Goal: Entertainment & Leisure: Consume media (video, audio)

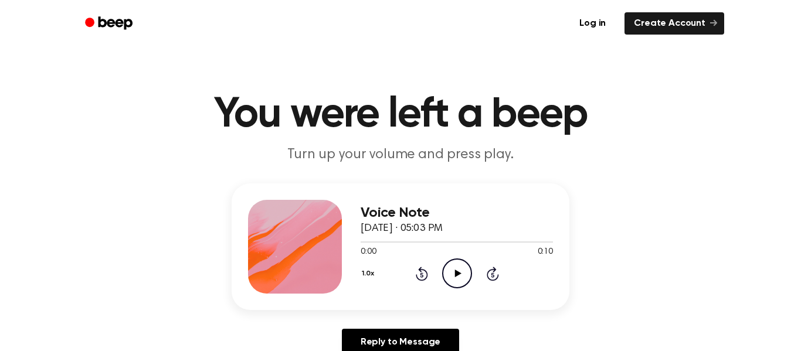
click at [458, 269] on icon "Play Audio" at bounding box center [457, 274] width 30 height 30
click at [458, 269] on icon "Pause Audio" at bounding box center [457, 274] width 30 height 30
click at [458, 269] on icon "Play Audio" at bounding box center [457, 274] width 30 height 30
click at [454, 276] on icon at bounding box center [457, 274] width 6 height 8
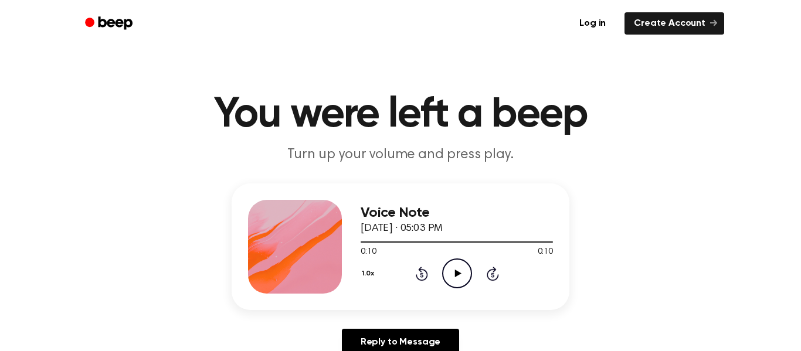
click at [463, 280] on icon "Play Audio" at bounding box center [457, 274] width 30 height 30
click at [464, 278] on icon "Play Audio" at bounding box center [457, 274] width 30 height 30
click at [463, 279] on icon "Play Audio" at bounding box center [457, 274] width 30 height 30
click at [455, 274] on icon at bounding box center [457, 274] width 6 height 8
click at [459, 274] on icon at bounding box center [457, 274] width 6 height 8
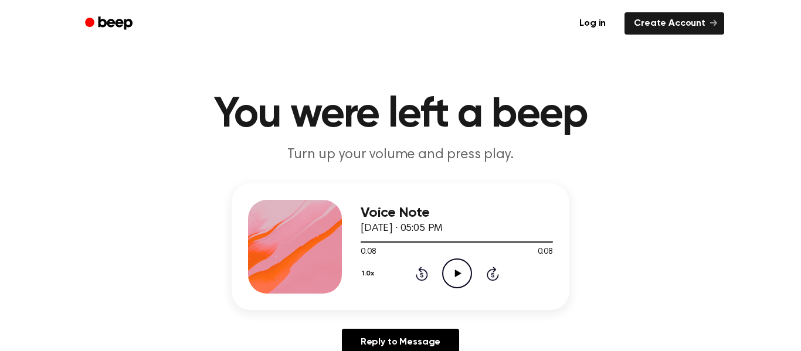
click at [446, 268] on icon "Play Audio" at bounding box center [457, 274] width 30 height 30
click at [449, 270] on icon "Play Audio" at bounding box center [457, 274] width 30 height 30
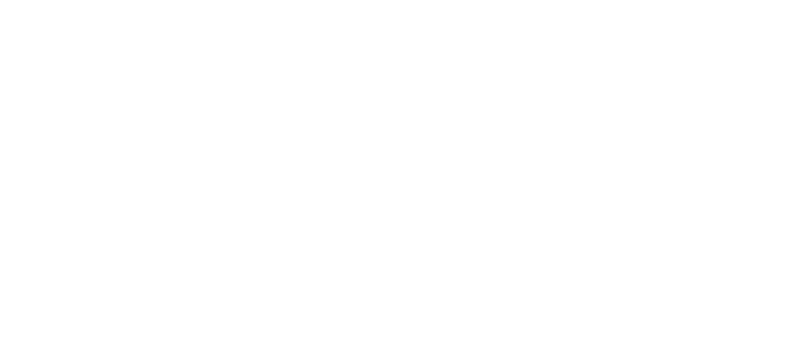
click at [378, 149] on div at bounding box center [400, 175] width 801 height 351
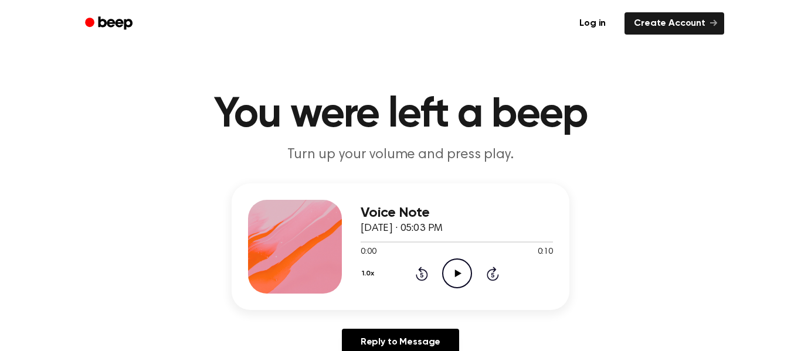
click at [458, 266] on icon "Play Audio" at bounding box center [457, 274] width 30 height 30
click at [456, 274] on icon at bounding box center [457, 274] width 6 height 8
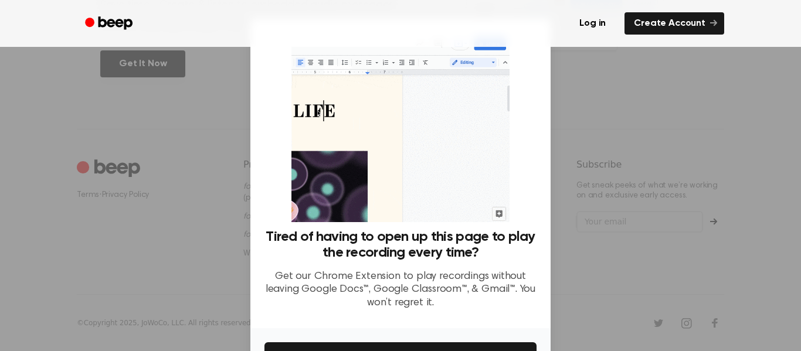
scroll to position [76, 0]
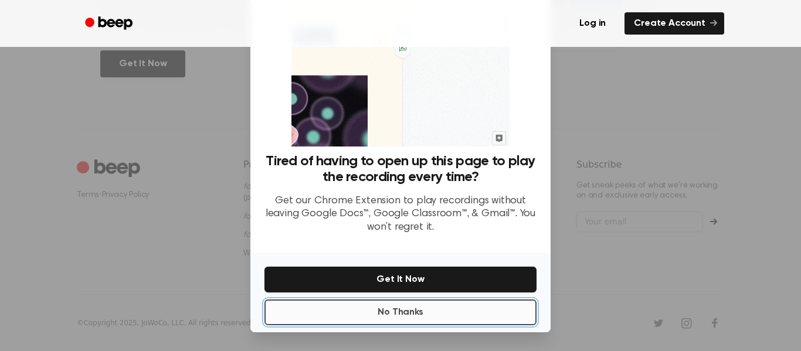
click at [432, 308] on button "No Thanks" at bounding box center [400, 313] width 272 height 26
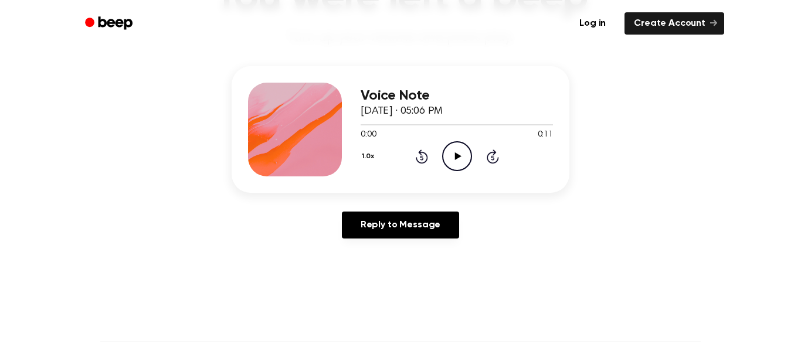
scroll to position [120, 0]
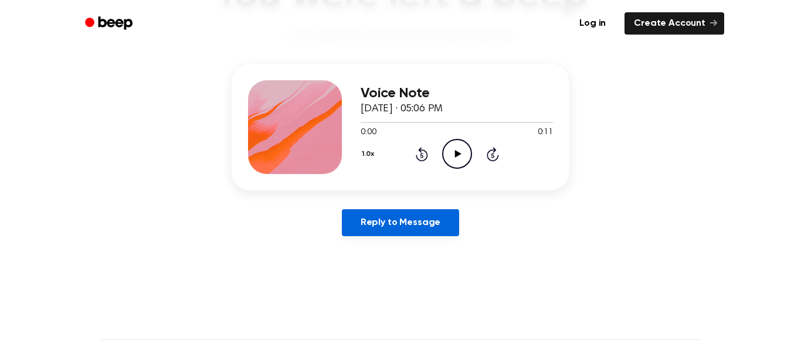
click at [406, 229] on link "Reply to Message" at bounding box center [400, 222] width 117 height 27
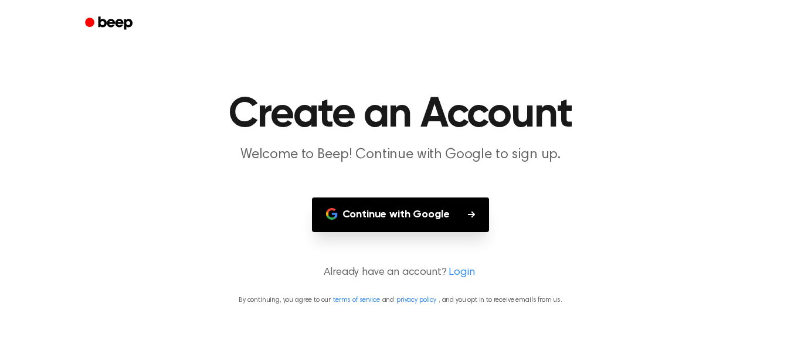
click at [406, 229] on button "Continue with Google" at bounding box center [401, 215] width 178 height 35
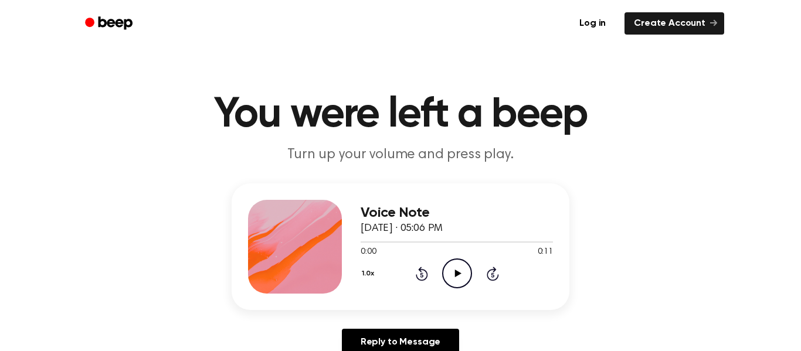
scroll to position [120, 0]
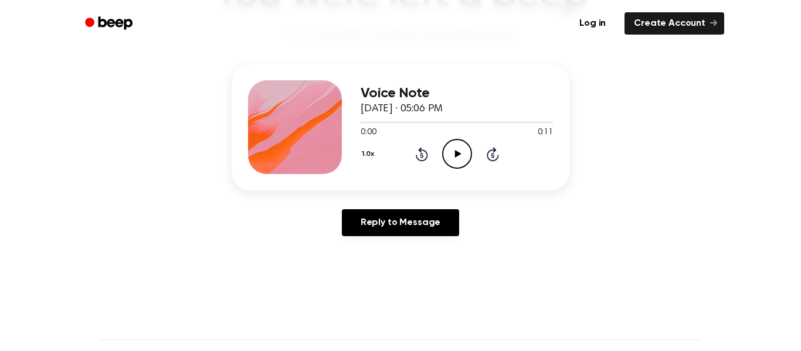
click at [463, 158] on icon "Play Audio" at bounding box center [457, 154] width 30 height 30
click at [456, 147] on icon "Play Audio" at bounding box center [457, 154] width 30 height 30
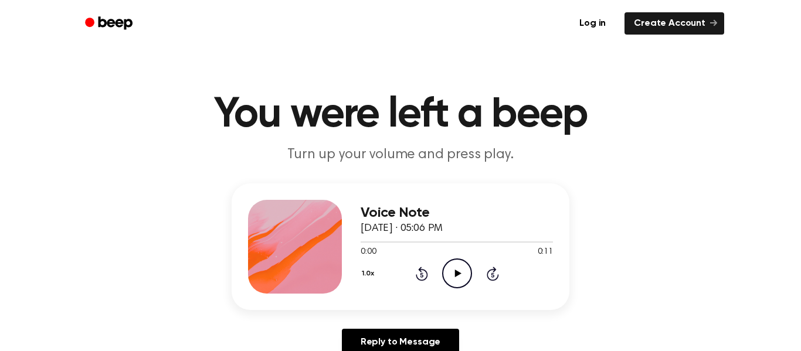
click at [452, 271] on icon "Play Audio" at bounding box center [457, 274] width 30 height 30
click at [460, 274] on icon at bounding box center [457, 274] width 6 height 8
click at [460, 274] on icon "Pause Audio" at bounding box center [457, 274] width 30 height 30
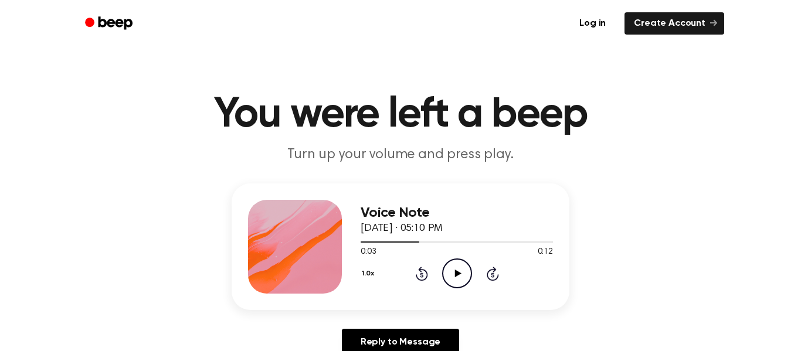
click at [460, 274] on icon at bounding box center [457, 274] width 6 height 8
click at [423, 274] on icon "Rewind 5 seconds" at bounding box center [421, 273] width 13 height 15
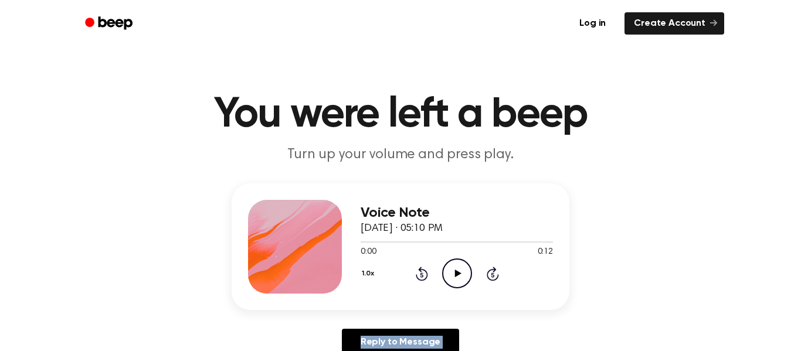
click at [423, 274] on icon "Rewind 5 seconds" at bounding box center [421, 273] width 13 height 15
click at [459, 274] on icon at bounding box center [457, 274] width 6 height 8
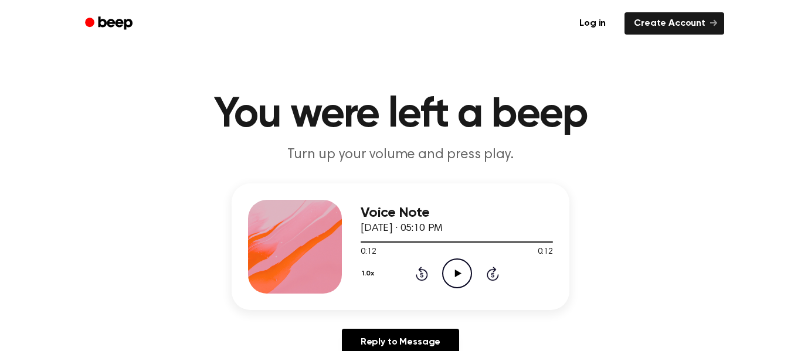
click at [459, 274] on icon at bounding box center [457, 274] width 6 height 8
click at [459, 274] on icon at bounding box center [456, 274] width 5 height 8
click at [453, 277] on icon "Play Audio" at bounding box center [457, 274] width 30 height 30
click at [463, 273] on icon "Play Audio" at bounding box center [457, 274] width 30 height 30
click at [461, 279] on icon "Play Audio" at bounding box center [457, 274] width 30 height 30
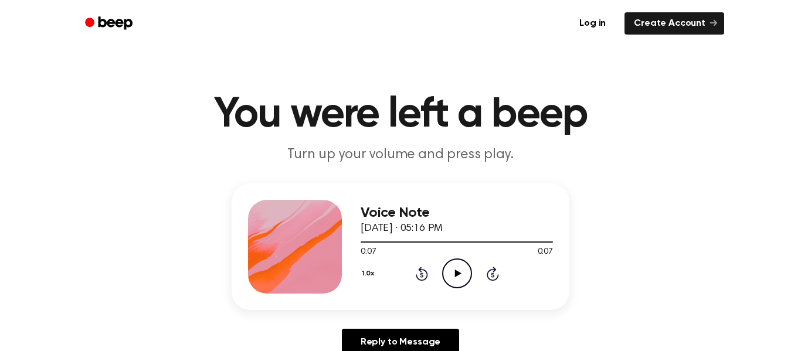
click at [461, 279] on icon "Play Audio" at bounding box center [457, 274] width 30 height 30
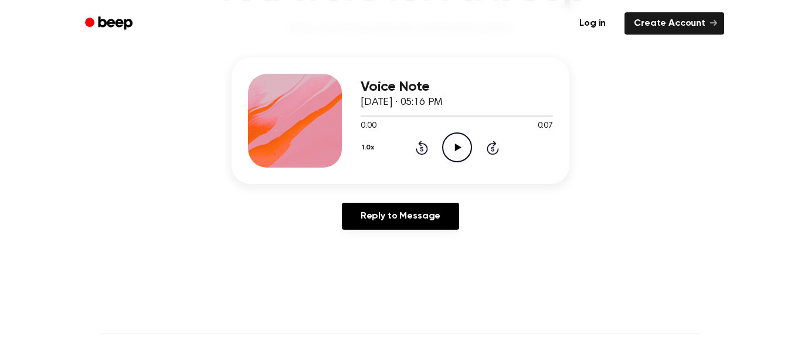
scroll to position [130, 0]
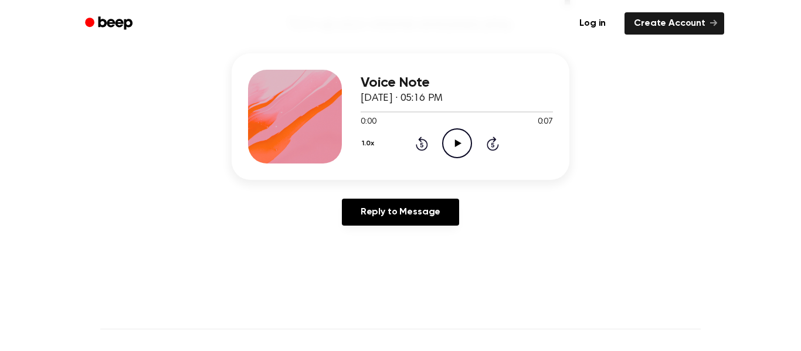
click at [463, 143] on icon "Play Audio" at bounding box center [457, 143] width 30 height 30
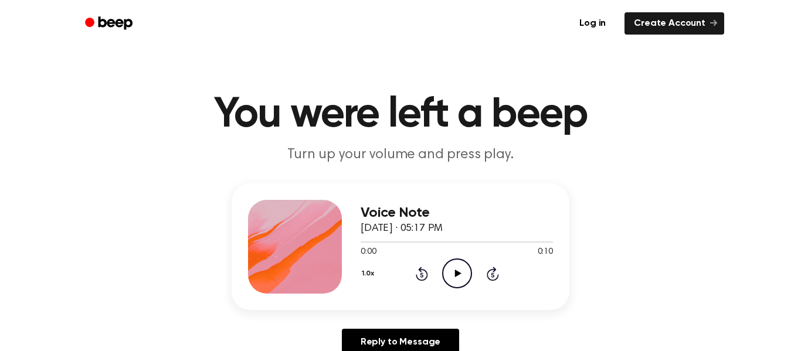
click at [462, 270] on icon "Play Audio" at bounding box center [457, 274] width 30 height 30
click at [449, 264] on icon "Play Audio" at bounding box center [457, 274] width 30 height 30
click at [417, 276] on icon at bounding box center [422, 274] width 12 height 14
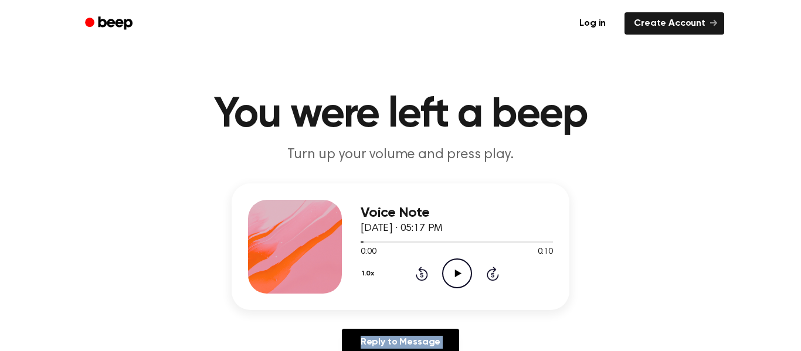
click at [417, 276] on icon at bounding box center [422, 274] width 12 height 14
click at [444, 270] on icon "Play Audio" at bounding box center [457, 274] width 30 height 30
click at [459, 274] on icon at bounding box center [457, 274] width 6 height 8
click at [454, 281] on icon "Play Audio" at bounding box center [457, 274] width 30 height 30
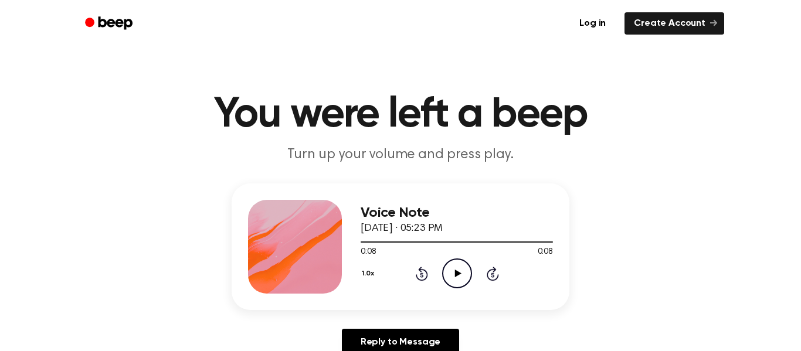
click at [463, 280] on icon "Play Audio" at bounding box center [457, 274] width 30 height 30
click at [453, 274] on icon "Play Audio" at bounding box center [457, 274] width 30 height 30
click at [461, 279] on icon "Play Audio" at bounding box center [457, 274] width 30 height 30
click at [465, 264] on icon "Play Audio" at bounding box center [457, 274] width 30 height 30
click at [460, 267] on icon "Play Audio" at bounding box center [457, 274] width 30 height 30
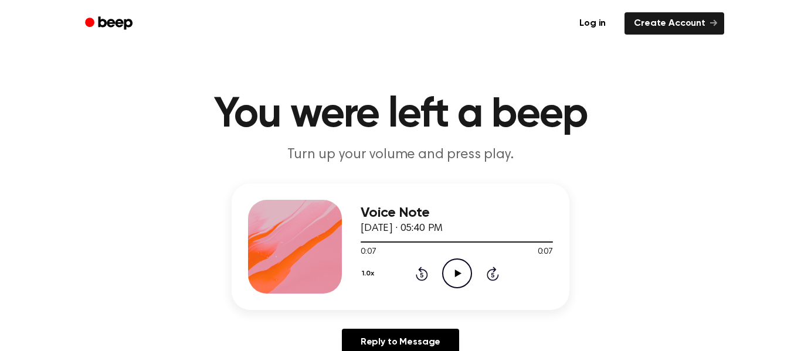
click at [461, 268] on icon "Play Audio" at bounding box center [457, 274] width 30 height 30
click at [454, 270] on icon "Play Audio" at bounding box center [457, 274] width 30 height 30
click at [455, 276] on icon at bounding box center [457, 274] width 6 height 8
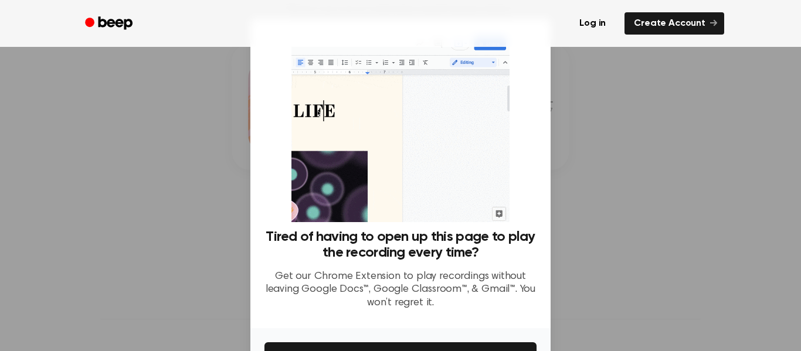
scroll to position [76, 0]
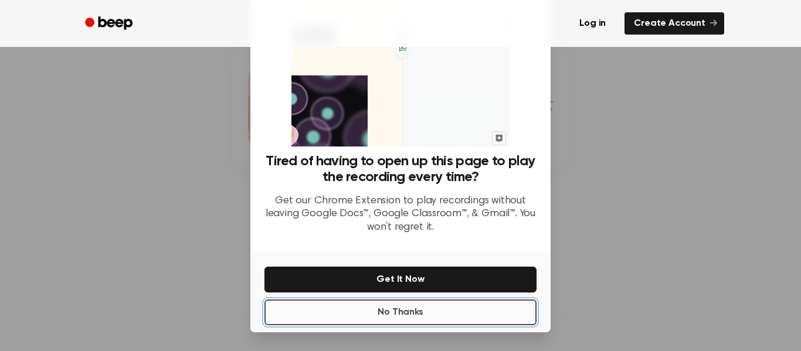
click at [505, 301] on button "No Thanks" at bounding box center [400, 313] width 272 height 26
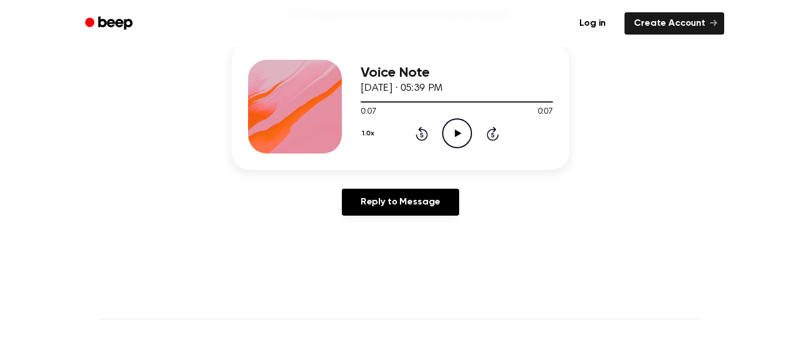
click at [457, 136] on icon "Play Audio" at bounding box center [457, 133] width 30 height 30
click at [464, 128] on icon "Play Audio" at bounding box center [457, 133] width 30 height 30
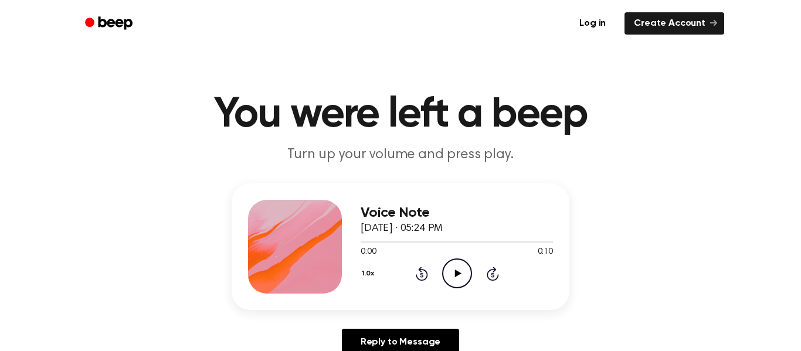
click at [454, 279] on icon "Play Audio" at bounding box center [457, 274] width 30 height 30
click at [464, 265] on icon "Play Audio" at bounding box center [457, 274] width 30 height 30
click at [461, 271] on icon "Play Audio" at bounding box center [457, 274] width 30 height 30
click at [462, 277] on icon "Play Audio" at bounding box center [457, 274] width 30 height 30
click at [461, 279] on icon "Pause Audio" at bounding box center [457, 274] width 30 height 30
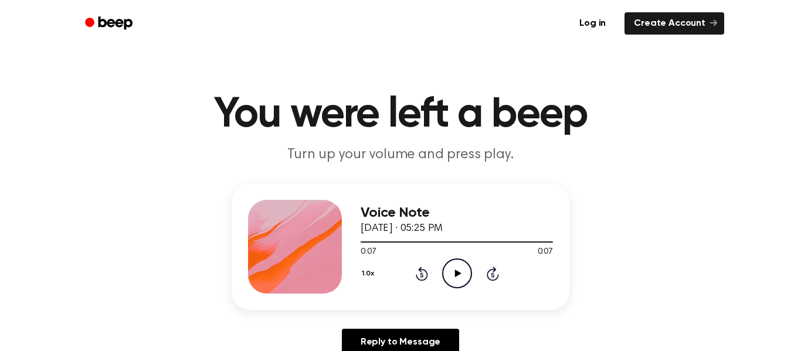
click at [425, 274] on icon "Rewind 5 seconds" at bounding box center [421, 273] width 13 height 15
click at [463, 271] on icon "Play Audio" at bounding box center [457, 274] width 30 height 30
click at [421, 280] on icon at bounding box center [422, 274] width 12 height 14
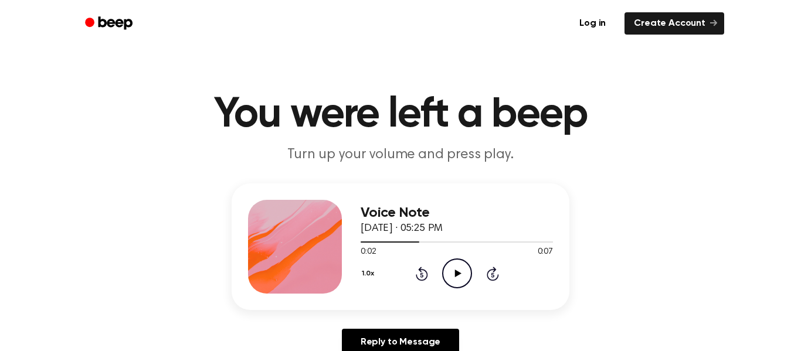
click at [428, 277] on div "1.0x Rewind 5 seconds Play Audio Skip 5 seconds" at bounding box center [457, 274] width 192 height 30
click at [426, 277] on icon at bounding box center [422, 274] width 12 height 14
click at [457, 274] on icon at bounding box center [457, 274] width 6 height 8
click at [456, 271] on icon at bounding box center [457, 274] width 6 height 8
